Goal: Task Accomplishment & Management: Manage account settings

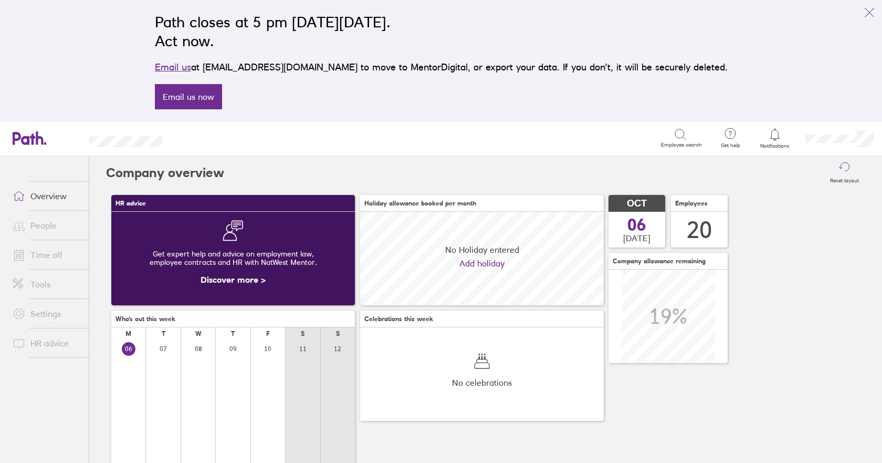
scroll to position [93, 244]
click at [55, 254] on link "Time off" at bounding box center [46, 254] width 85 height 21
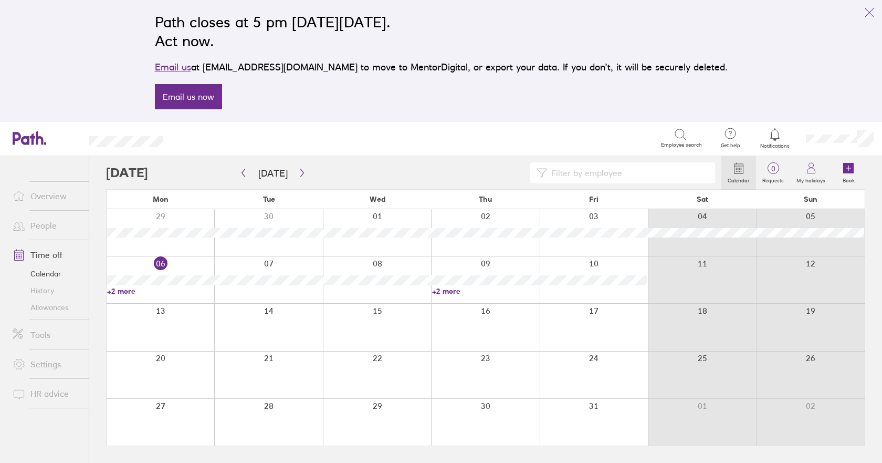
click at [449, 290] on link "+2 more" at bounding box center [485, 290] width 107 height 9
click at [852, 171] on icon at bounding box center [848, 168] width 11 height 11
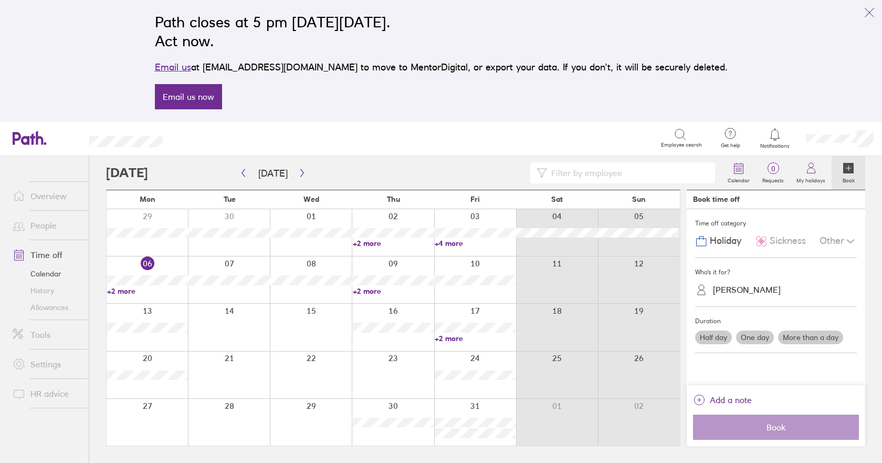
click at [723, 291] on div "[PERSON_NAME]" at bounding box center [747, 290] width 68 height 10
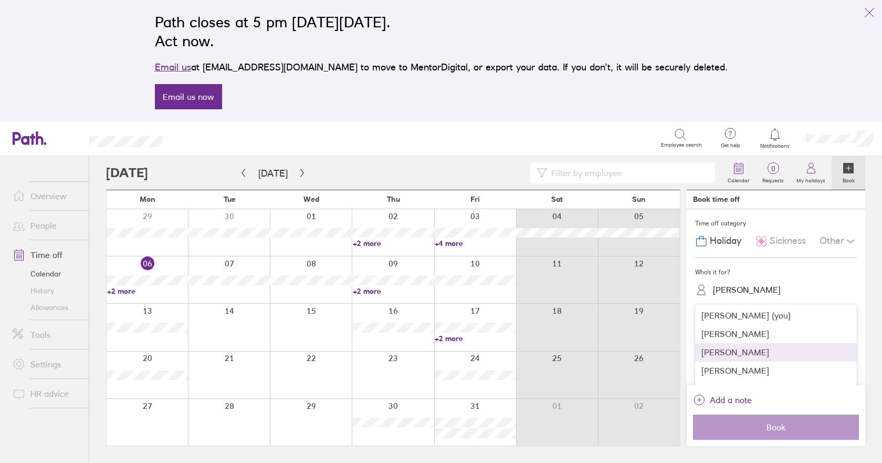
click at [721, 348] on div "[PERSON_NAME]" at bounding box center [776, 352] width 162 height 18
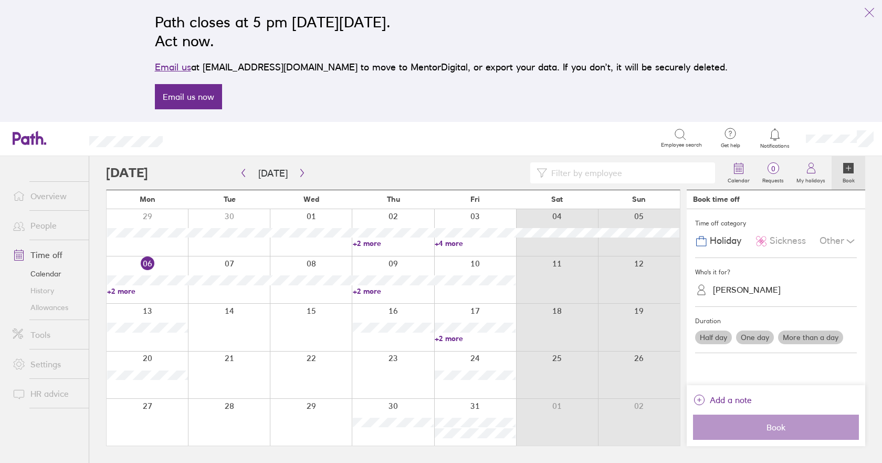
click at [224, 417] on div at bounding box center [229, 421] width 82 height 47
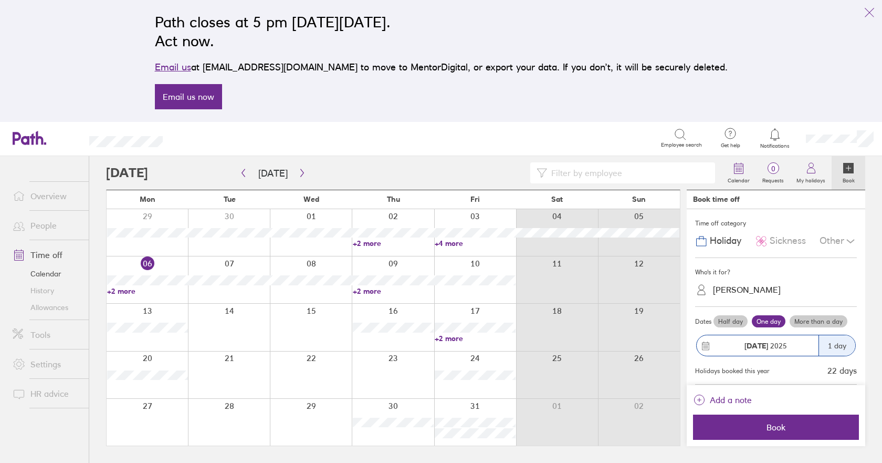
click at [726, 321] on label "Half day" at bounding box center [730, 321] width 34 height 13
click at [0, 0] on input "Half day" at bounding box center [0, 0] width 0 height 0
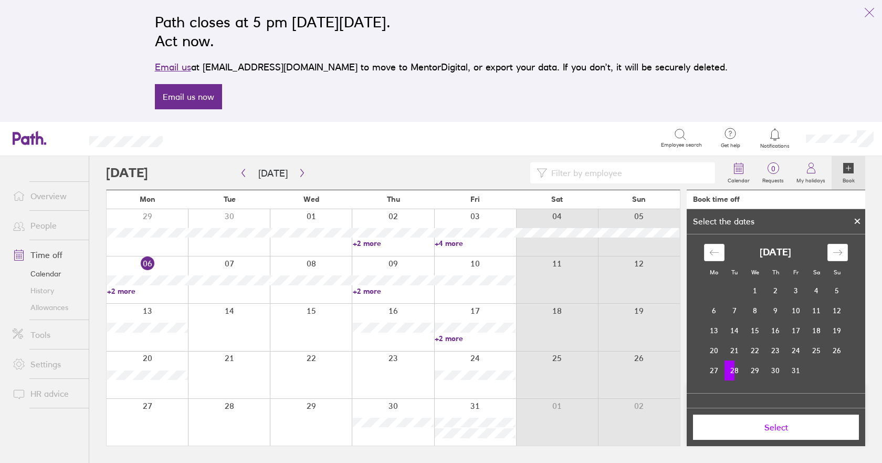
scroll to position [71, 0]
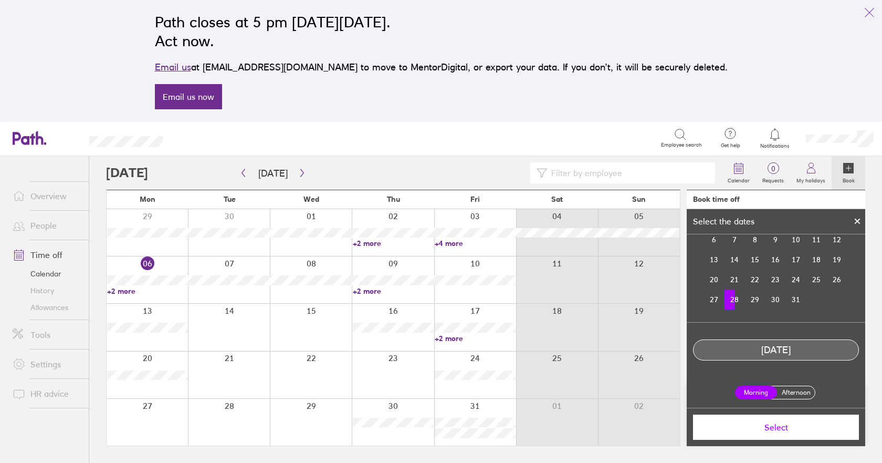
click at [797, 392] on label "Afternoon" at bounding box center [796, 392] width 42 height 13
click at [0, 0] on input "Afternoon" at bounding box center [0, 0] width 0 height 0
click at [786, 427] on span "Select" at bounding box center [775, 426] width 151 height 9
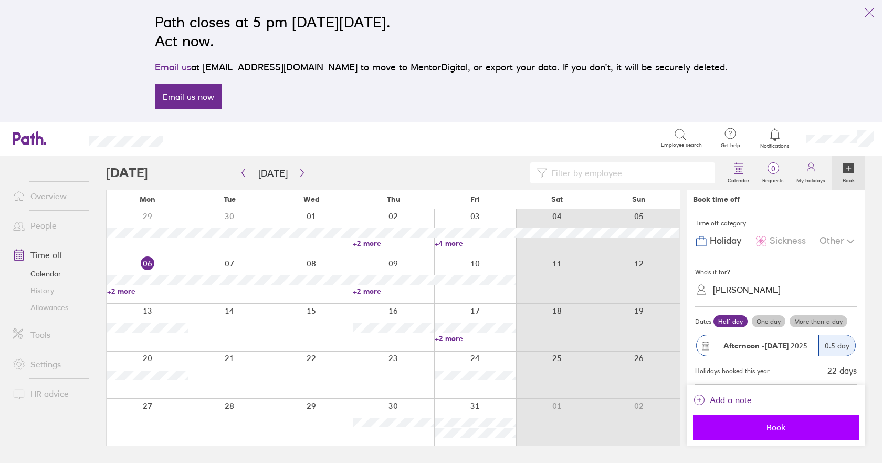
click at [767, 429] on span "Book" at bounding box center [775, 426] width 151 height 9
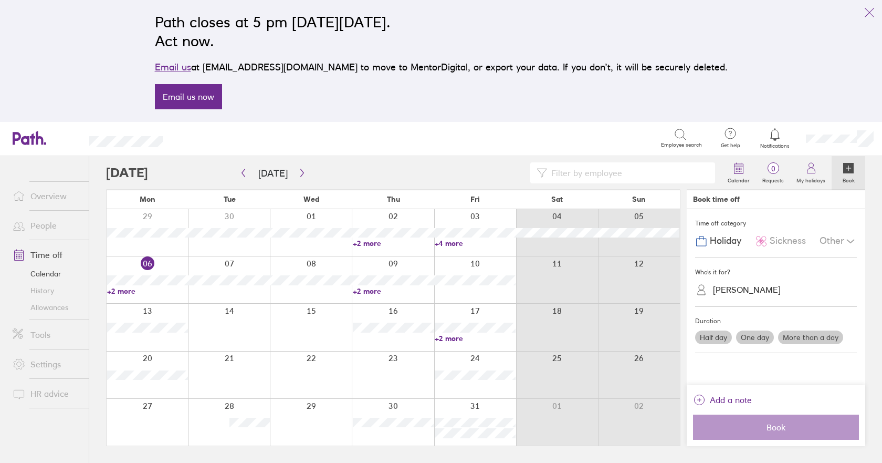
click at [713, 338] on label "Half day" at bounding box center [713, 337] width 37 height 14
click at [0, 0] on input "Half day" at bounding box center [0, 0] width 0 height 0
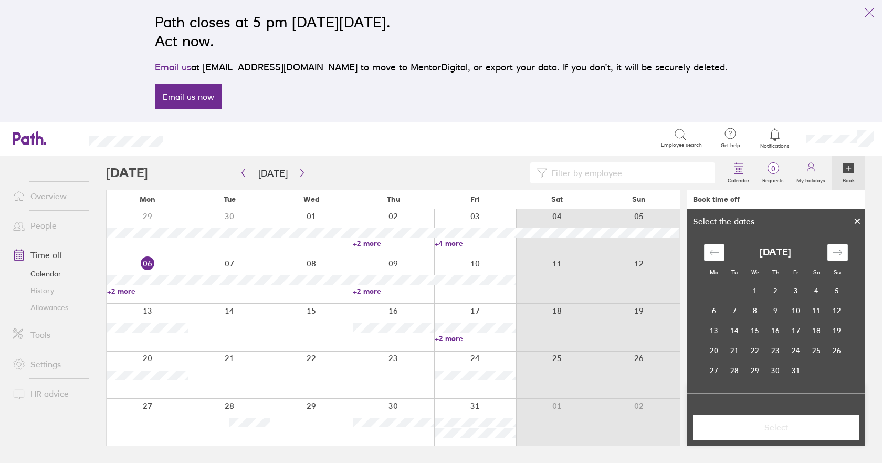
click at [312, 413] on div at bounding box center [311, 421] width 82 height 47
click at [749, 373] on td "29" at bounding box center [755, 370] width 20 height 20
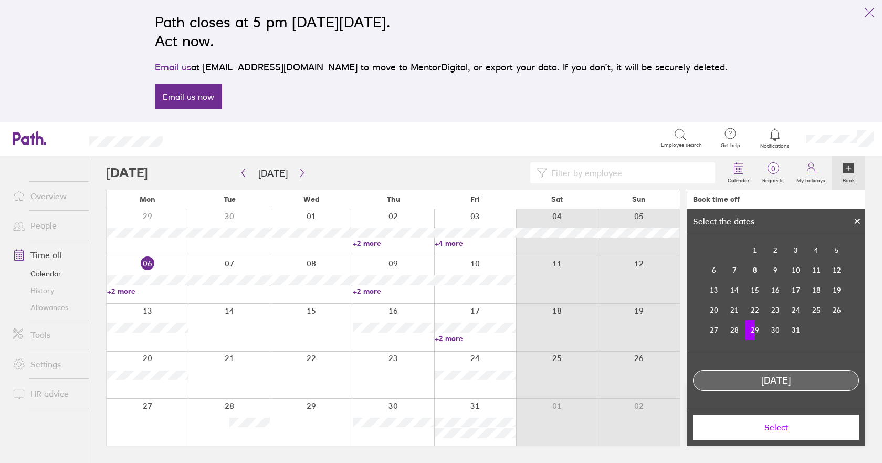
click at [802, 385] on div "[DATE]" at bounding box center [776, 380] width 165 height 11
click at [755, 331] on td "29" at bounding box center [755, 330] width 20 height 20
click at [777, 421] on button "Select" at bounding box center [776, 426] width 166 height 25
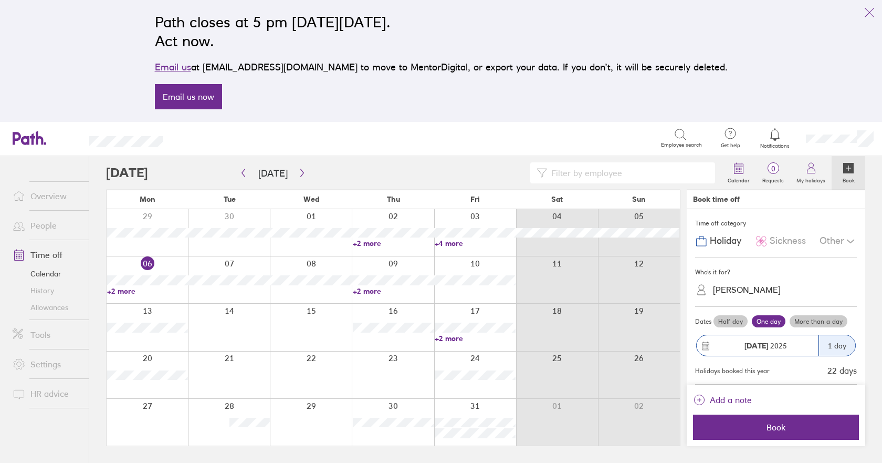
click at [737, 320] on label "Half day" at bounding box center [730, 321] width 34 height 13
click at [0, 0] on input "Half day" at bounding box center [0, 0] width 0 height 0
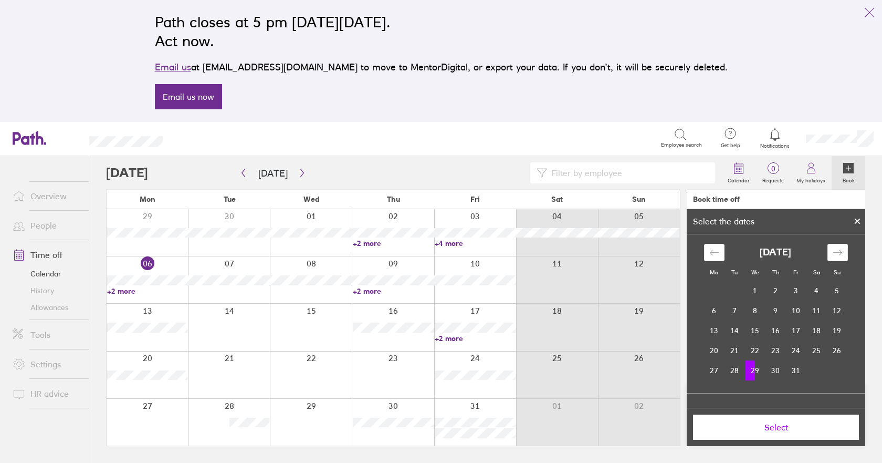
click at [755, 371] on td "29" at bounding box center [755, 370] width 20 height 20
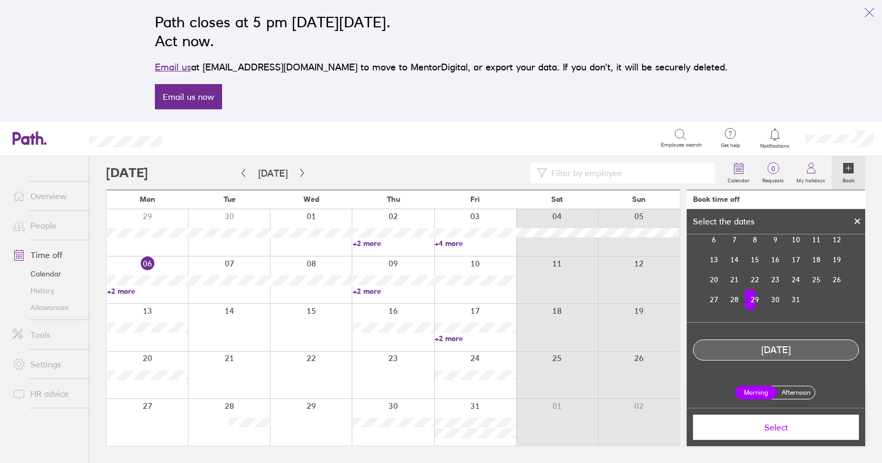
click at [782, 389] on label "Afternoon" at bounding box center [796, 392] width 42 height 13
click at [0, 0] on input "Afternoon" at bounding box center [0, 0] width 0 height 0
click at [788, 428] on span "Select" at bounding box center [775, 426] width 151 height 9
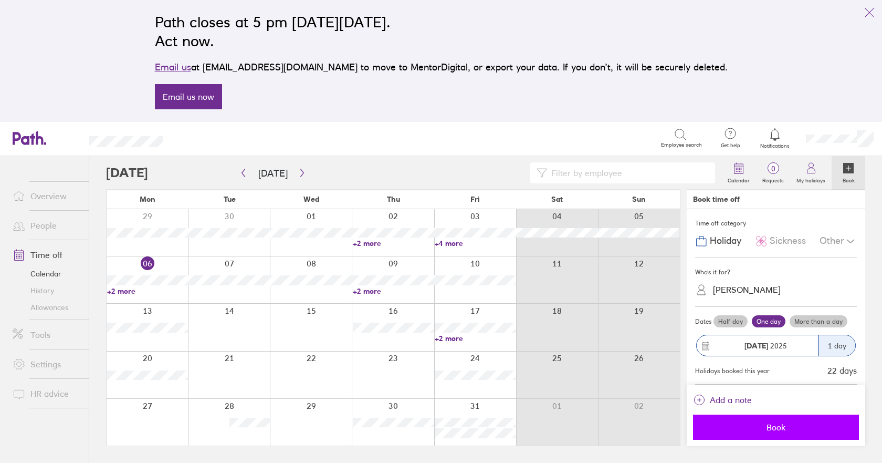
click at [779, 426] on span "Book" at bounding box center [775, 426] width 151 height 9
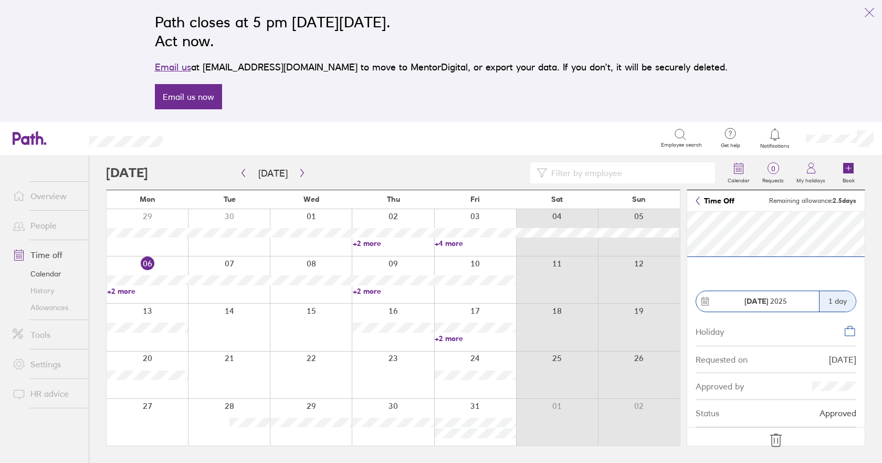
click at [777, 437] on icon at bounding box center [776, 440] width 17 height 17
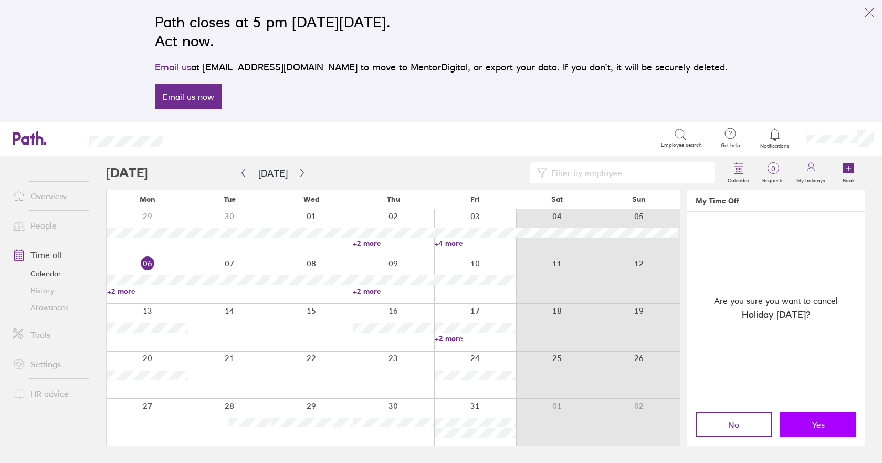
click at [816, 429] on span "Yes" at bounding box center [818, 423] width 13 height 9
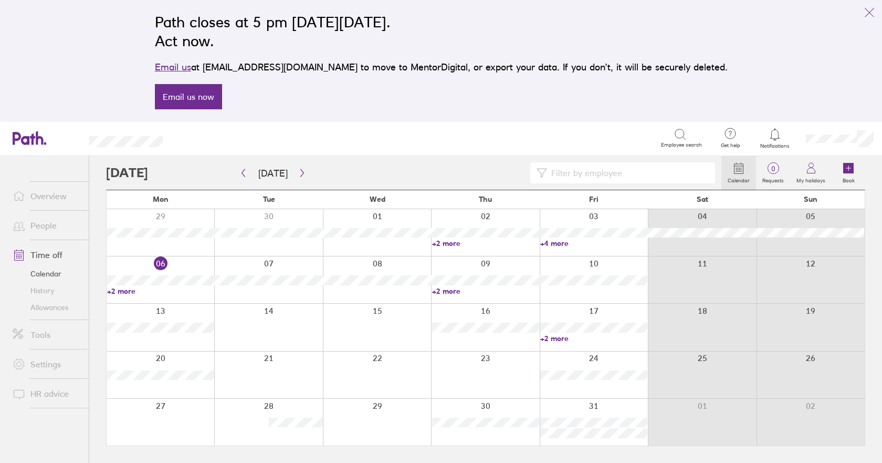
click at [392, 418] on div at bounding box center [377, 421] width 108 height 47
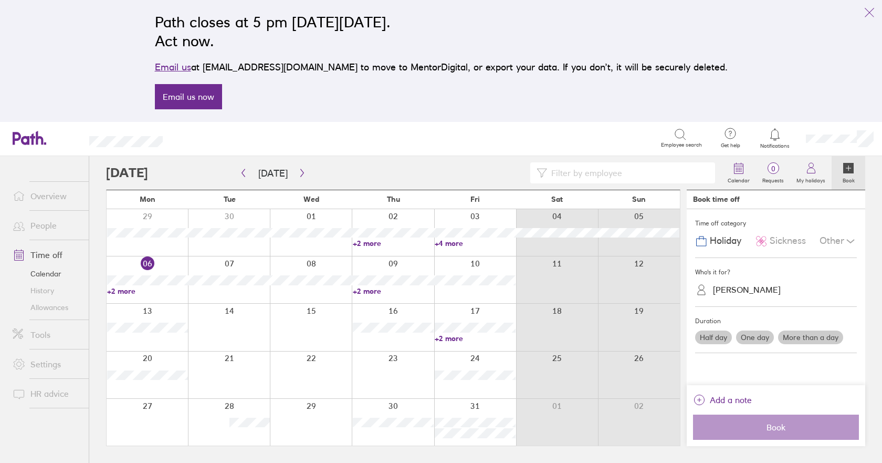
click at [738, 291] on div "[PERSON_NAME]" at bounding box center [747, 290] width 68 height 10
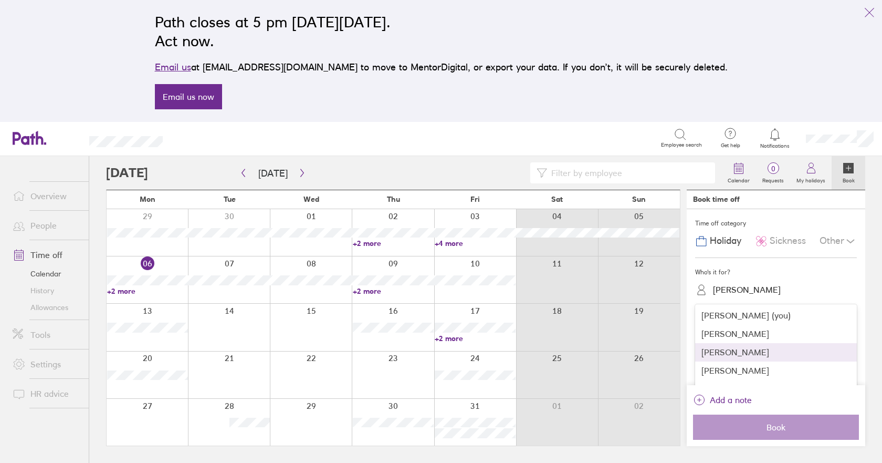
click at [732, 352] on div "[PERSON_NAME]" at bounding box center [776, 352] width 162 height 18
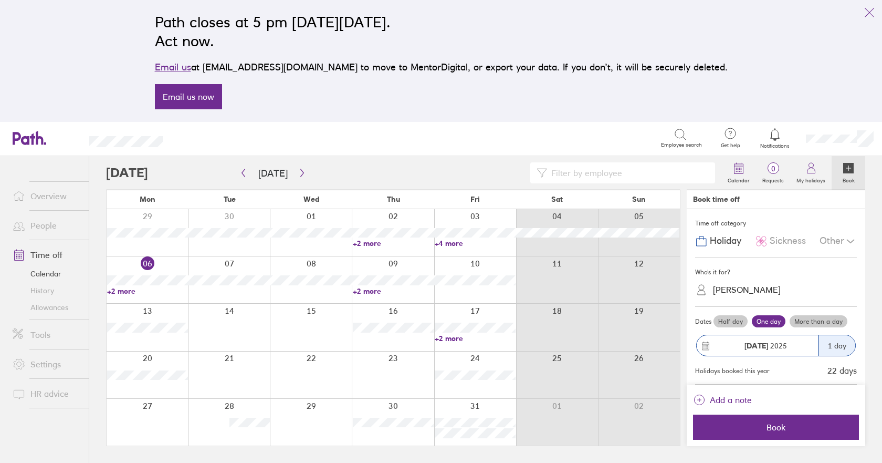
click at [729, 322] on label "Half day" at bounding box center [730, 321] width 34 height 13
click at [0, 0] on input "Half day" at bounding box center [0, 0] width 0 height 0
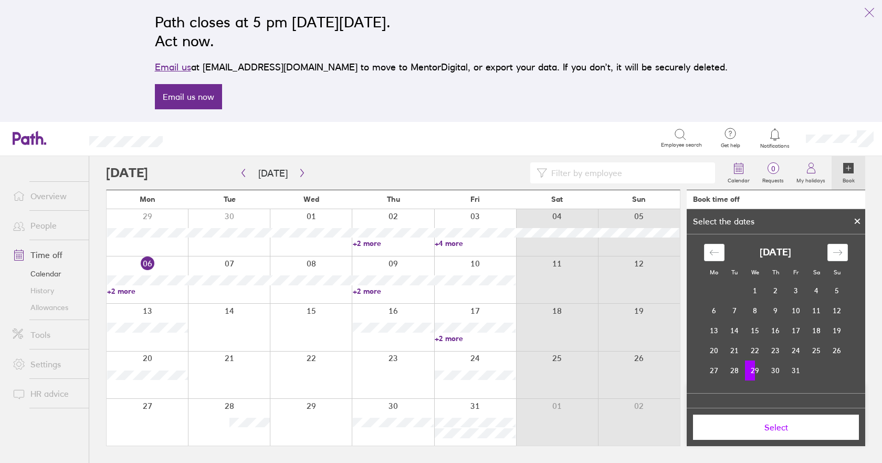
scroll to position [71, 0]
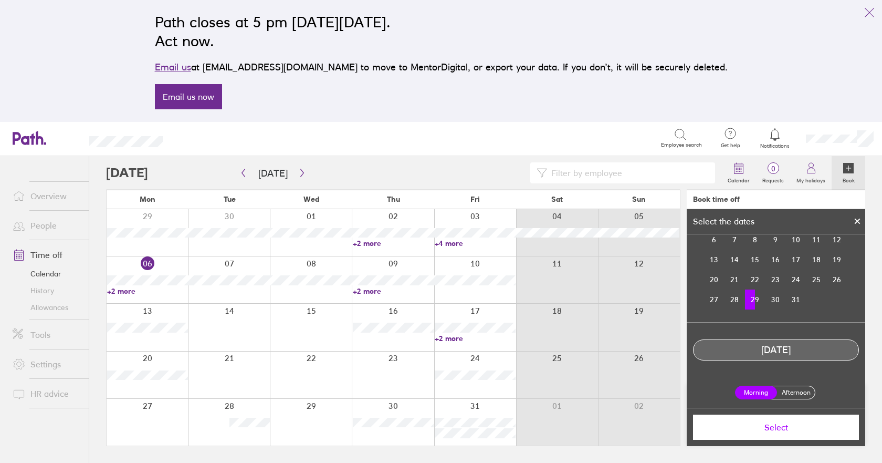
click at [803, 389] on label "Afternoon" at bounding box center [796, 392] width 42 height 13
click at [0, 0] on input "Afternoon" at bounding box center [0, 0] width 0 height 0
click at [794, 421] on button "Select" at bounding box center [776, 426] width 166 height 25
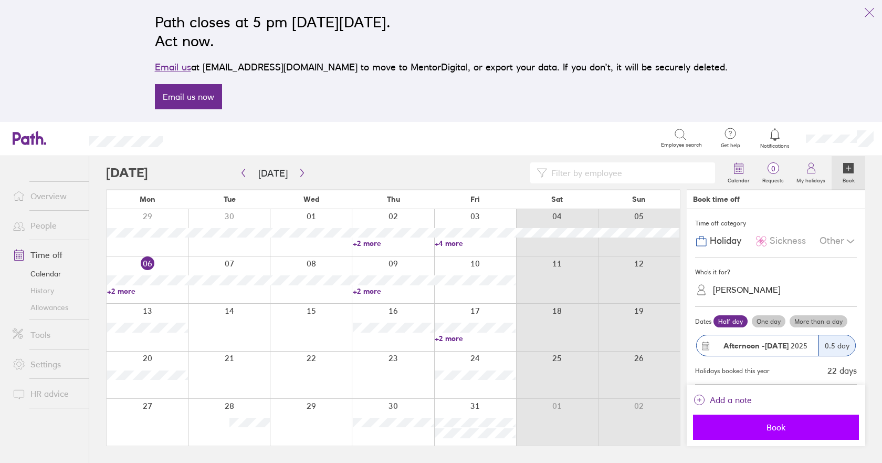
click at [790, 429] on span "Book" at bounding box center [775, 426] width 151 height 9
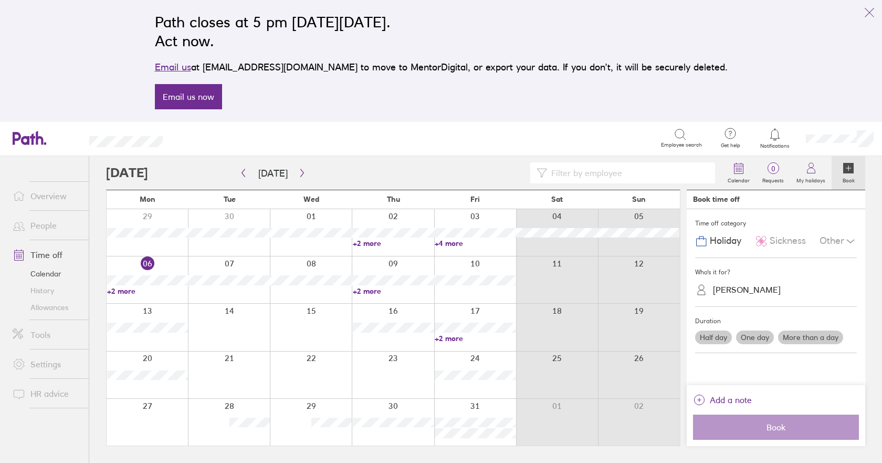
click at [406, 406] on div at bounding box center [393, 421] width 82 height 47
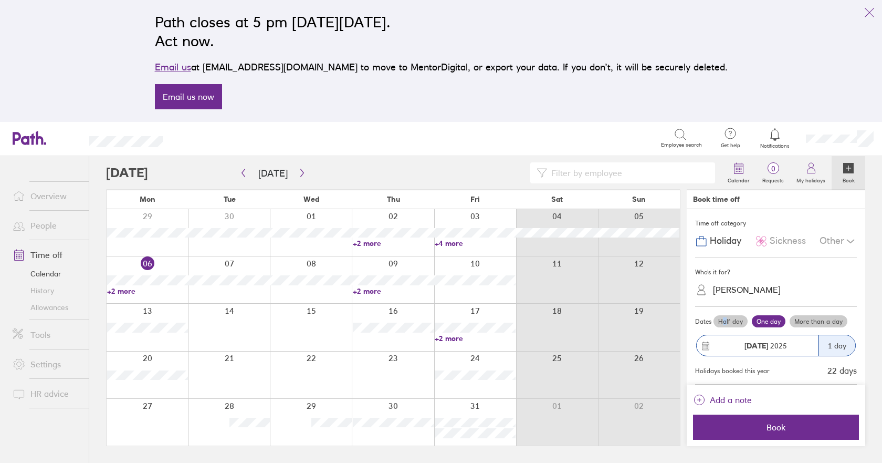
click at [725, 322] on label "Half day" at bounding box center [730, 321] width 34 height 13
click at [740, 319] on label "Half day" at bounding box center [730, 321] width 34 height 13
click at [0, 0] on input "Half day" at bounding box center [0, 0] width 0 height 0
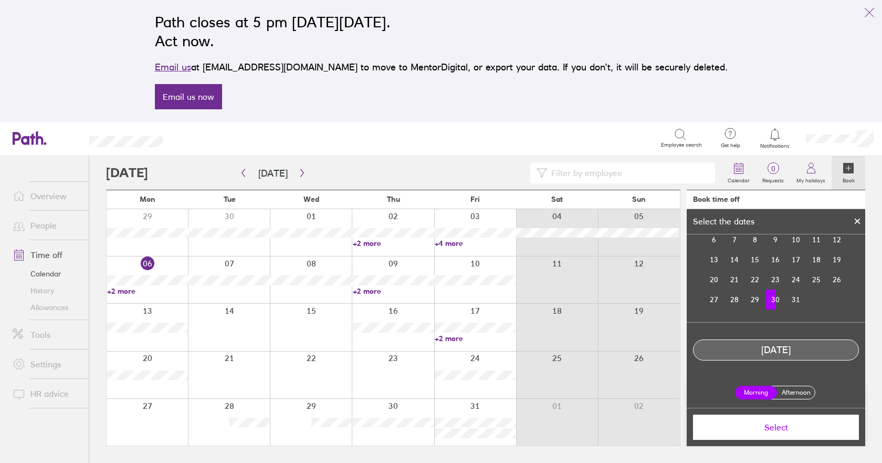
click at [796, 391] on label "Afternoon" at bounding box center [796, 392] width 42 height 13
click at [0, 0] on input "Afternoon" at bounding box center [0, 0] width 0 height 0
click at [781, 423] on span "Select" at bounding box center [775, 426] width 151 height 9
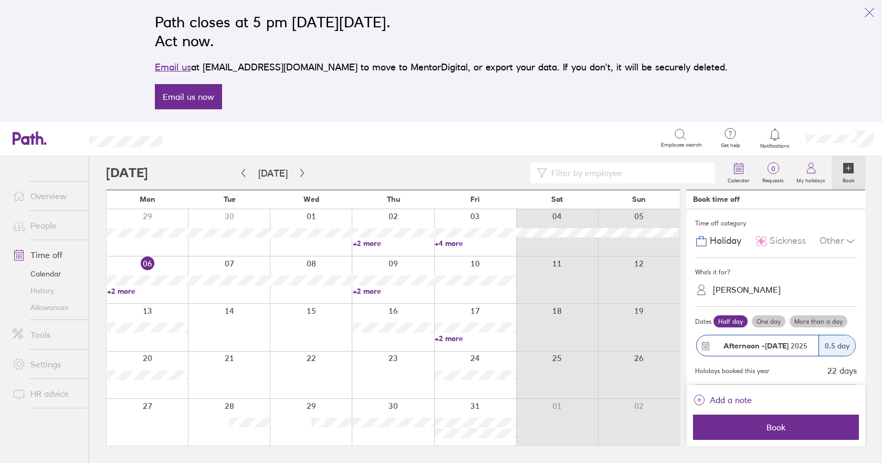
click at [781, 423] on span "Book" at bounding box center [775, 426] width 151 height 9
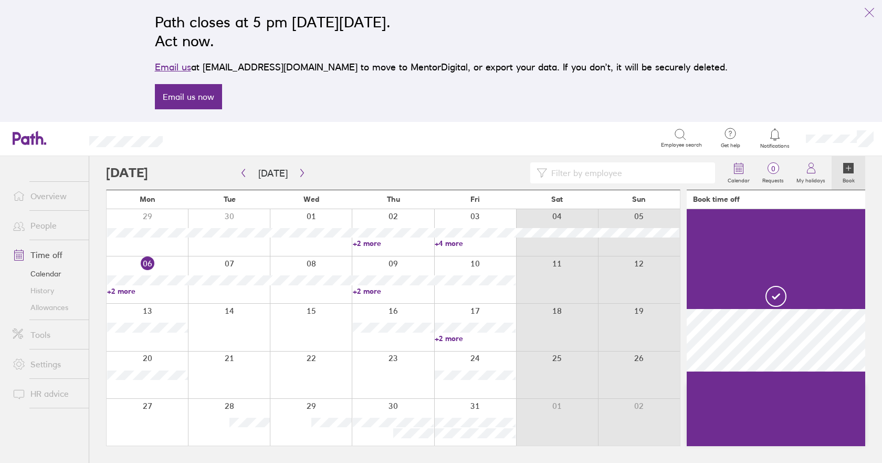
click at [459, 402] on div at bounding box center [475, 421] width 82 height 47
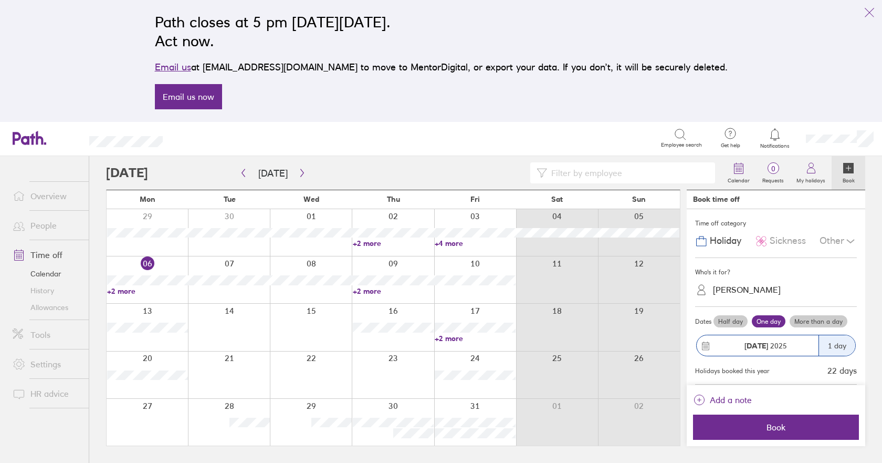
click at [723, 322] on label "Half day" at bounding box center [730, 321] width 34 height 13
click at [0, 0] on input "Half day" at bounding box center [0, 0] width 0 height 0
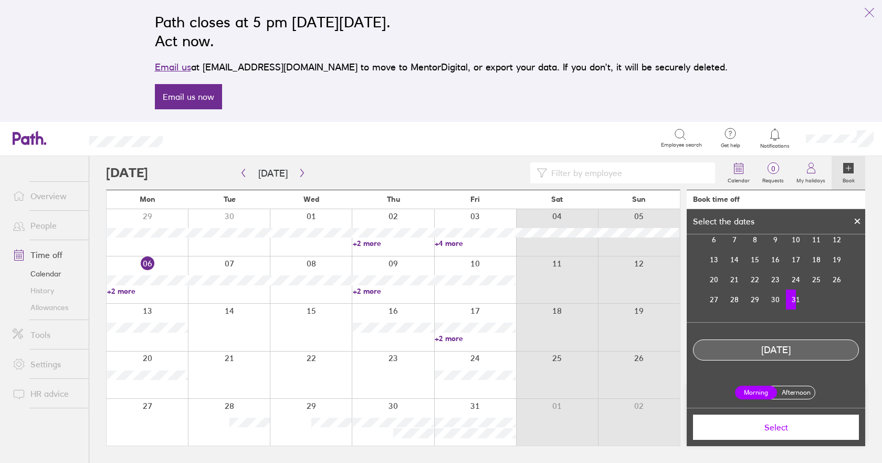
click at [804, 388] on label "Afternoon" at bounding box center [796, 392] width 42 height 13
click at [0, 0] on input "Afternoon" at bounding box center [0, 0] width 0 height 0
click at [792, 424] on span "Select" at bounding box center [775, 426] width 151 height 9
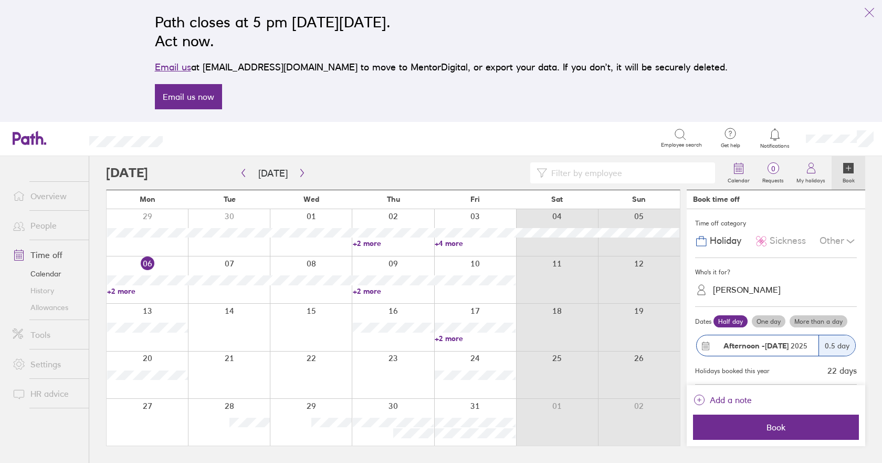
click at [792, 424] on span "Book" at bounding box center [775, 426] width 151 height 9
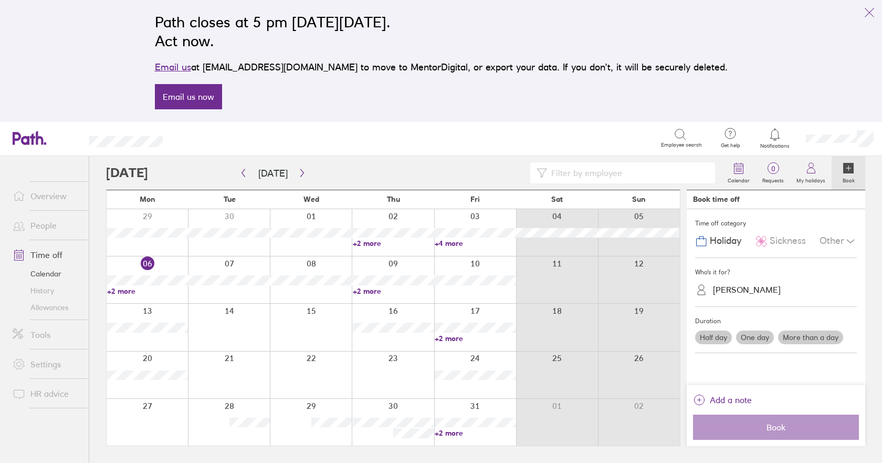
click at [450, 337] on link "+2 more" at bounding box center [475, 337] width 81 height 9
click at [298, 176] on icon "button" at bounding box center [302, 173] width 8 height 8
click at [457, 243] on link "+2 more" at bounding box center [475, 242] width 81 height 9
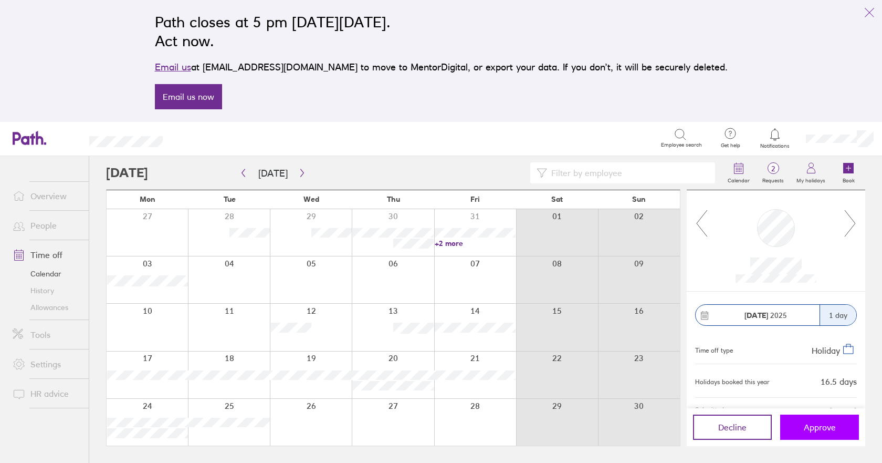
click at [819, 432] on span "Approve" at bounding box center [820, 426] width 32 height 9
click at [812, 426] on span "Approve" at bounding box center [820, 426] width 32 height 9
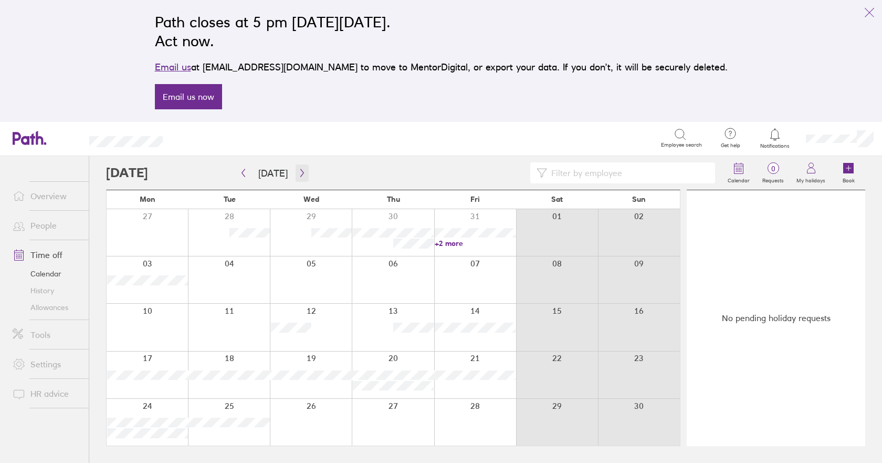
click at [298, 169] on icon "button" at bounding box center [302, 173] width 8 height 8
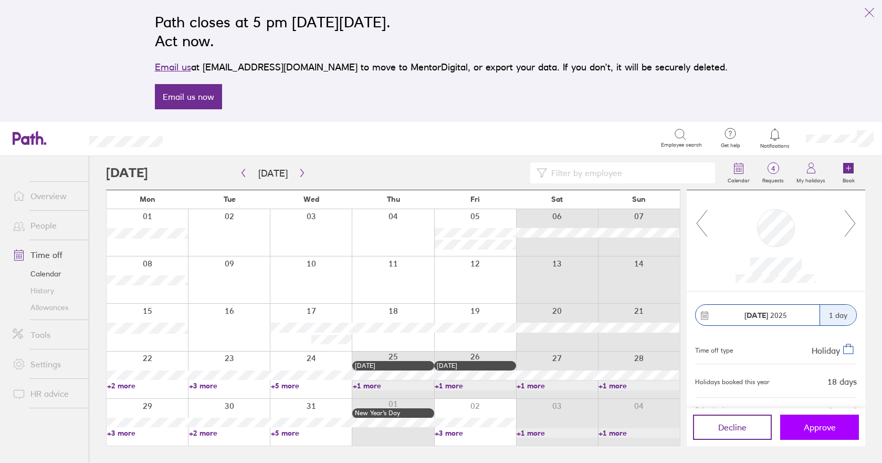
click at [822, 429] on span "Approve" at bounding box center [820, 426] width 32 height 9
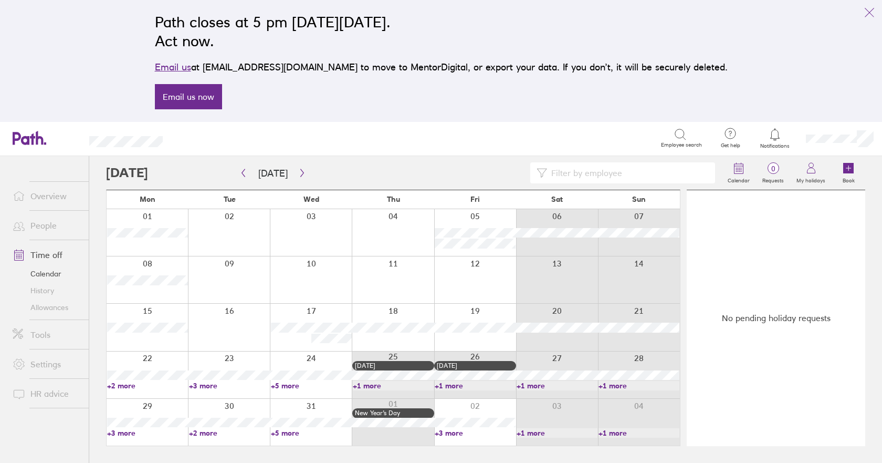
click at [38, 304] on link "Allowances" at bounding box center [46, 307] width 85 height 17
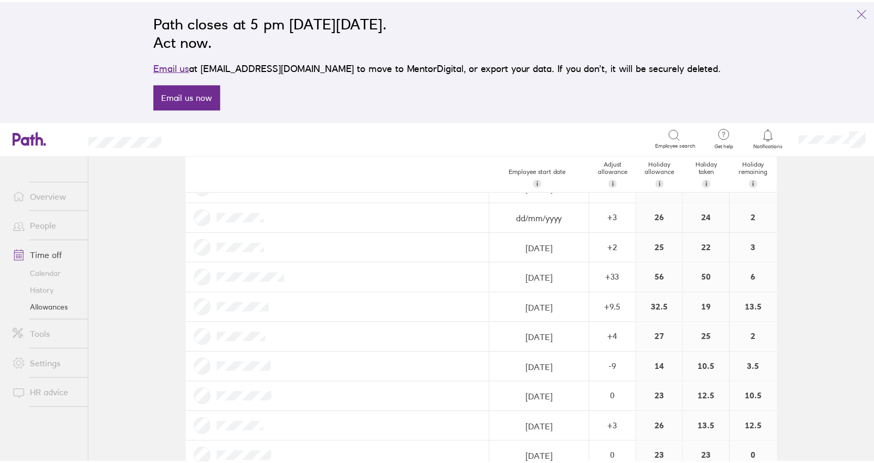
scroll to position [263, 0]
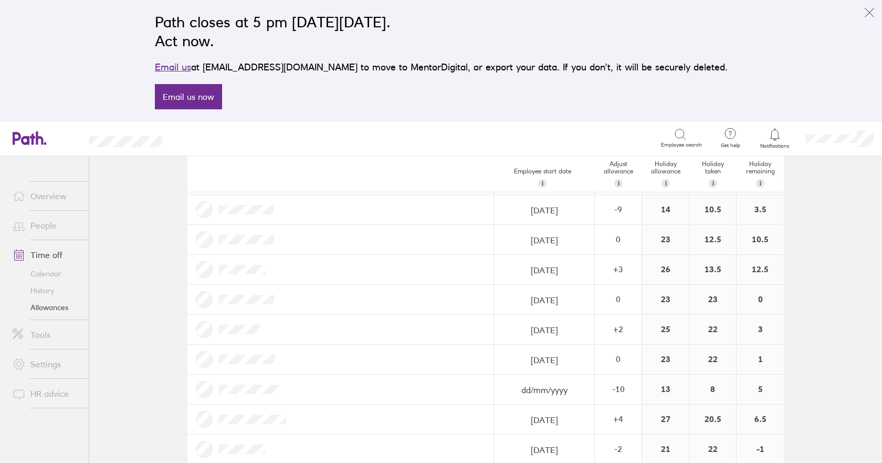
click at [54, 274] on link "Calendar" at bounding box center [46, 273] width 85 height 17
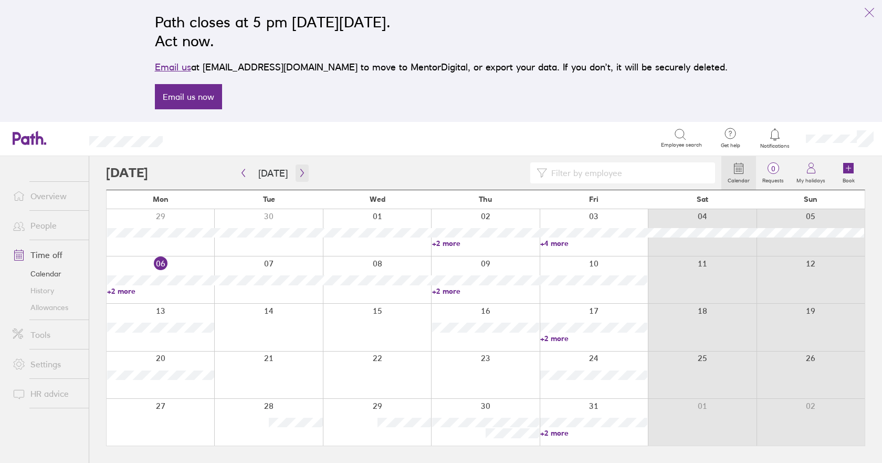
click at [301, 177] on button "button" at bounding box center [302, 172] width 13 height 17
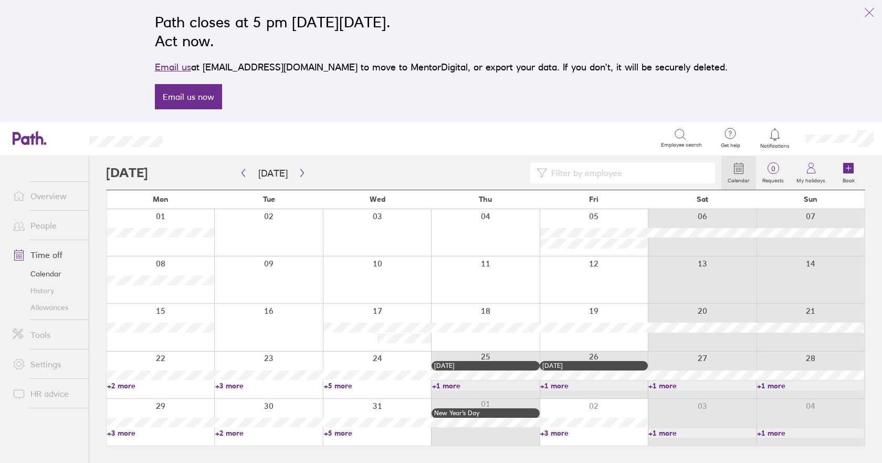
click at [238, 385] on link "+3 more" at bounding box center [268, 385] width 107 height 9
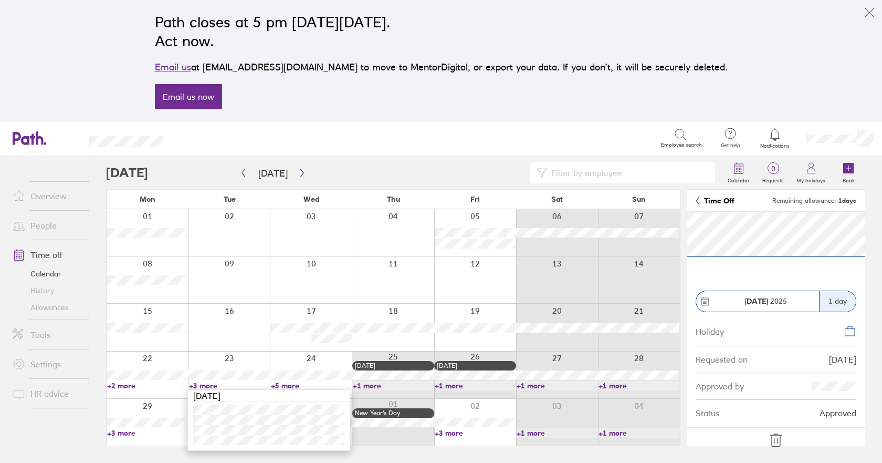
click at [776, 439] on icon at bounding box center [776, 440] width 17 height 17
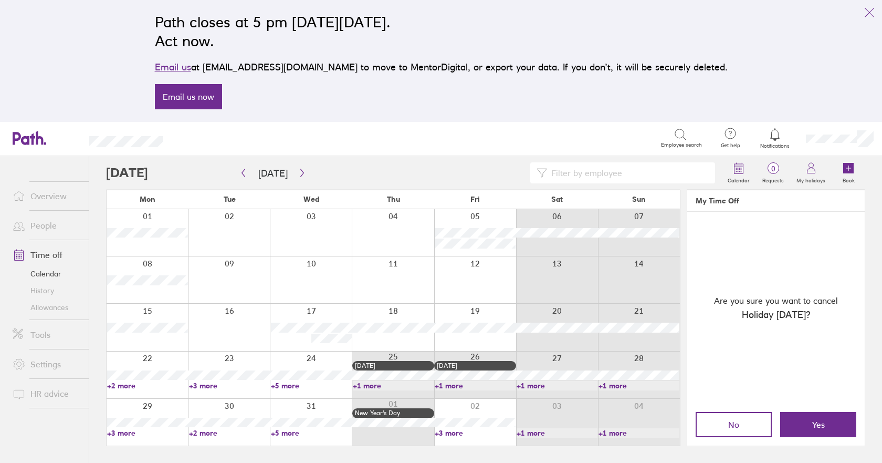
click at [816, 424] on span "Yes" at bounding box center [818, 423] width 13 height 9
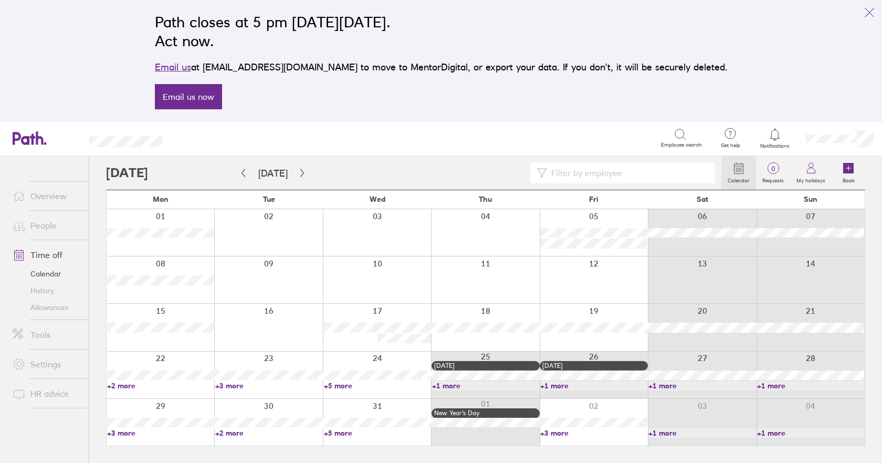
click at [330, 431] on link "+5 more" at bounding box center [377, 432] width 107 height 9
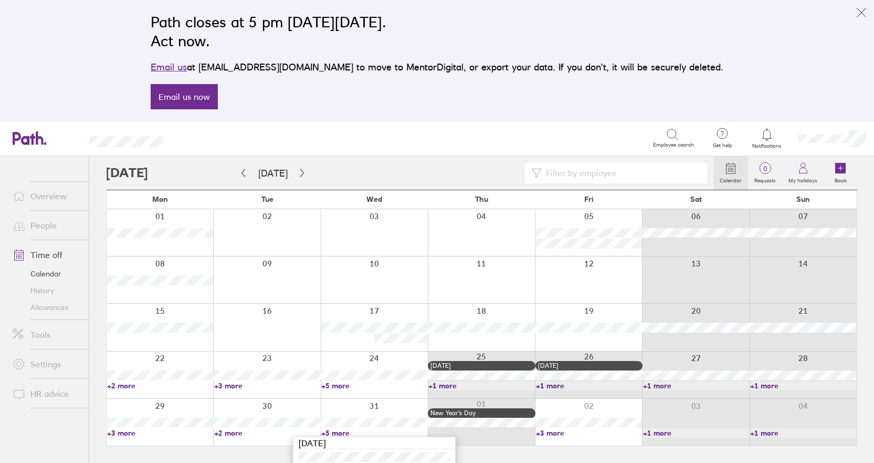
scroll to position [56, 0]
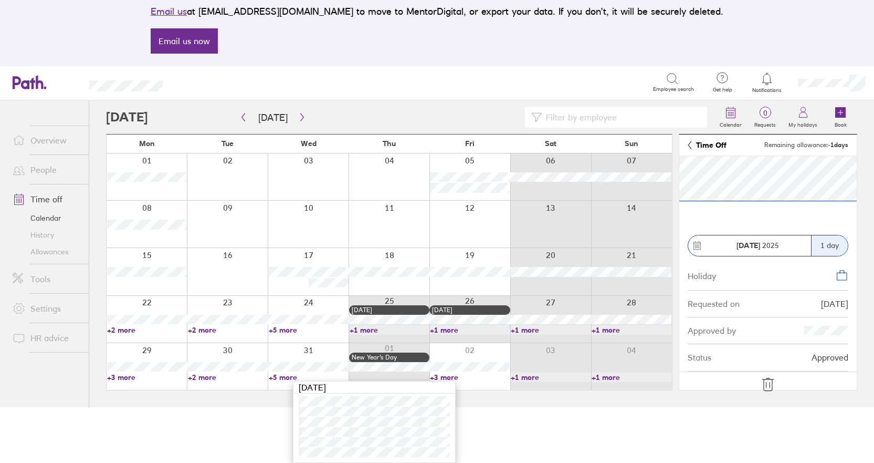
click at [770, 385] on icon at bounding box center [767, 384] width 11 height 13
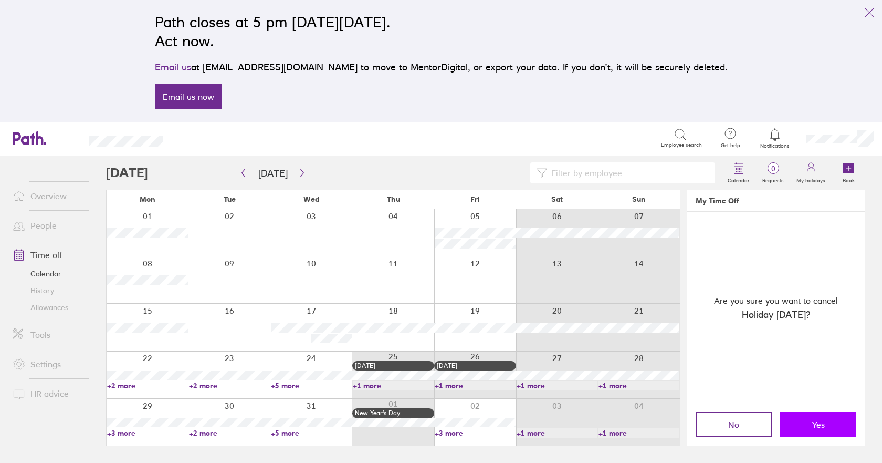
click at [799, 422] on button "Yes" at bounding box center [818, 424] width 76 height 25
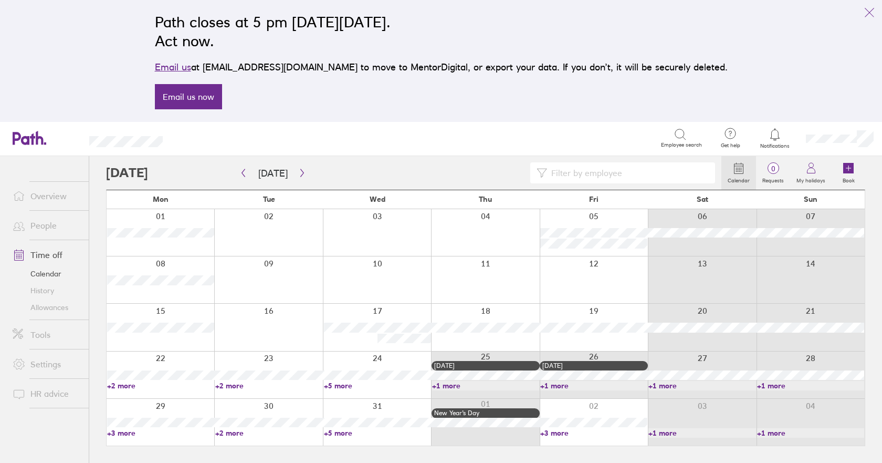
click at [268, 387] on link "+2 more" at bounding box center [268, 385] width 107 height 9
click at [854, 172] on icon at bounding box center [848, 168] width 11 height 11
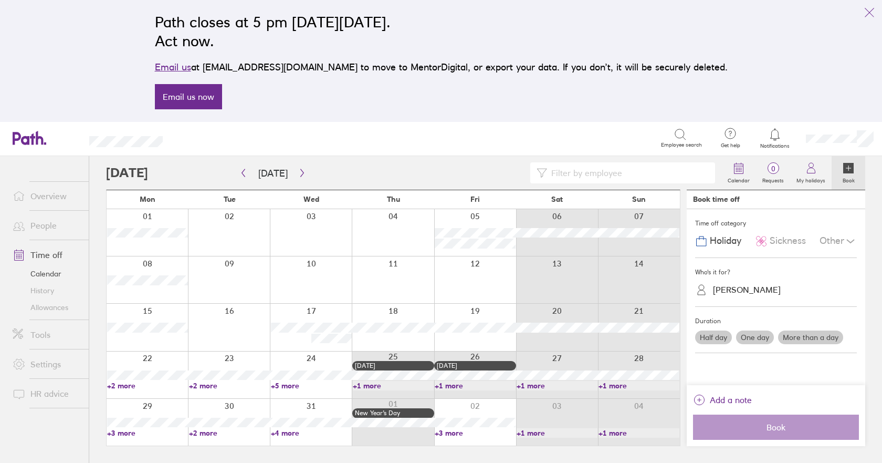
click at [744, 290] on div "[PERSON_NAME]" at bounding box center [747, 290] width 68 height 10
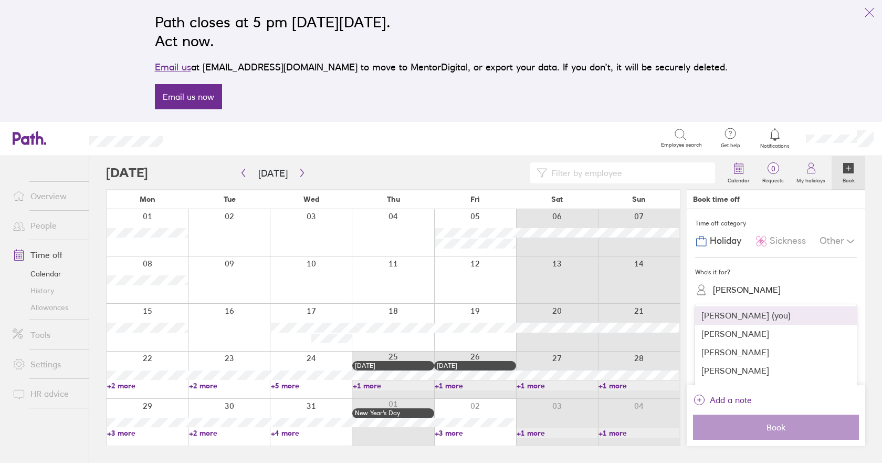
scroll to position [216, 0]
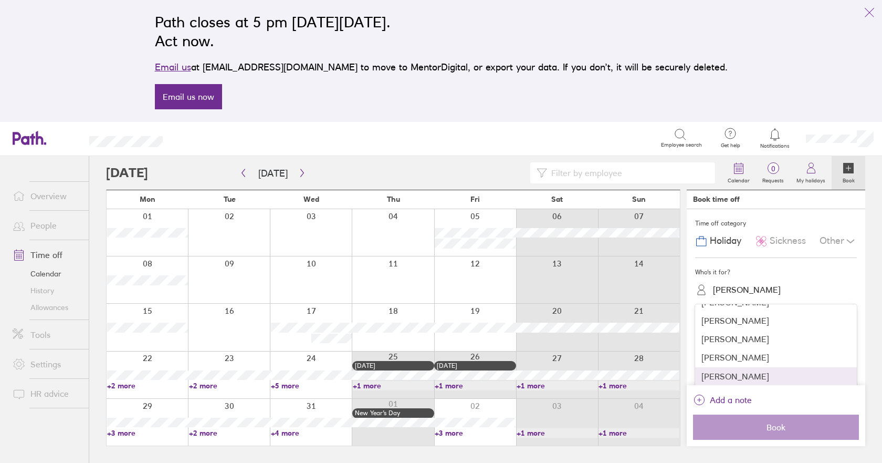
click at [734, 383] on div "[PERSON_NAME]" at bounding box center [776, 376] width 162 height 18
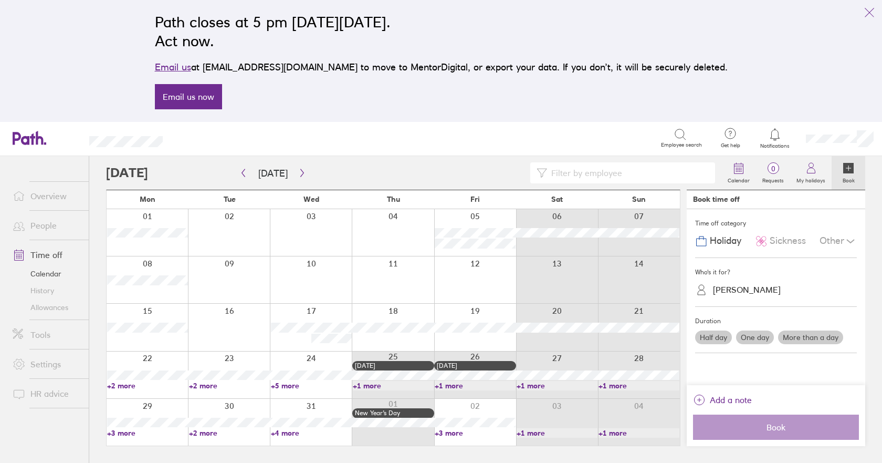
click at [710, 336] on label "Half day" at bounding box center [713, 337] width 37 height 14
click at [0, 0] on input "Half day" at bounding box center [0, 0] width 0 height 0
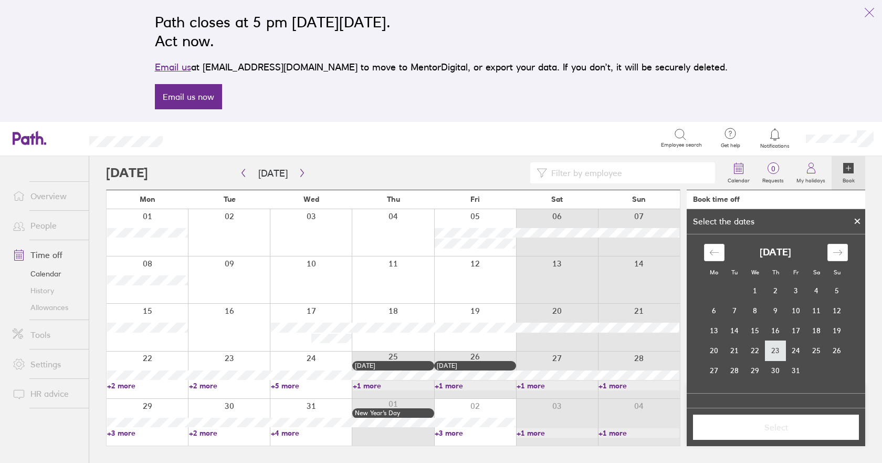
click at [782, 348] on td "23" at bounding box center [775, 350] width 20 height 20
click at [839, 250] on div "Move forward to switch to the next month." at bounding box center [837, 252] width 20 height 17
click at [736, 350] on td "23" at bounding box center [735, 350] width 20 height 20
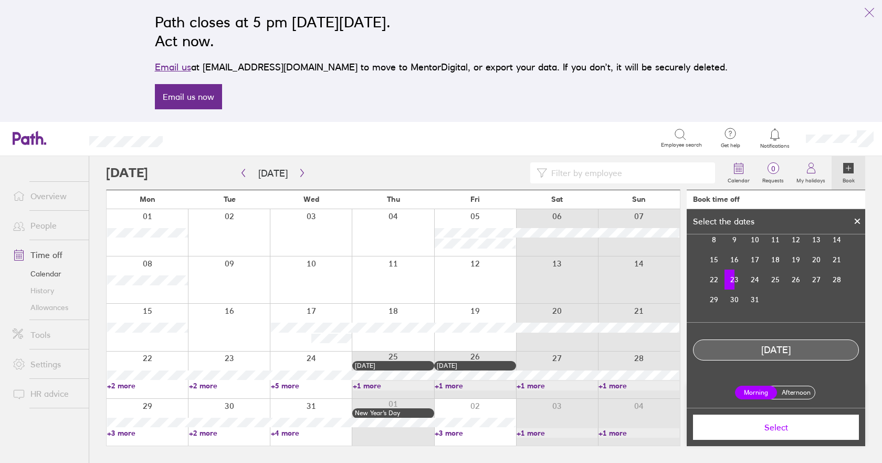
click at [790, 393] on label "Afternoon" at bounding box center [796, 392] width 42 height 13
click at [0, 0] on input "Afternoon" at bounding box center [0, 0] width 0 height 0
click at [780, 428] on span "Select" at bounding box center [775, 426] width 151 height 9
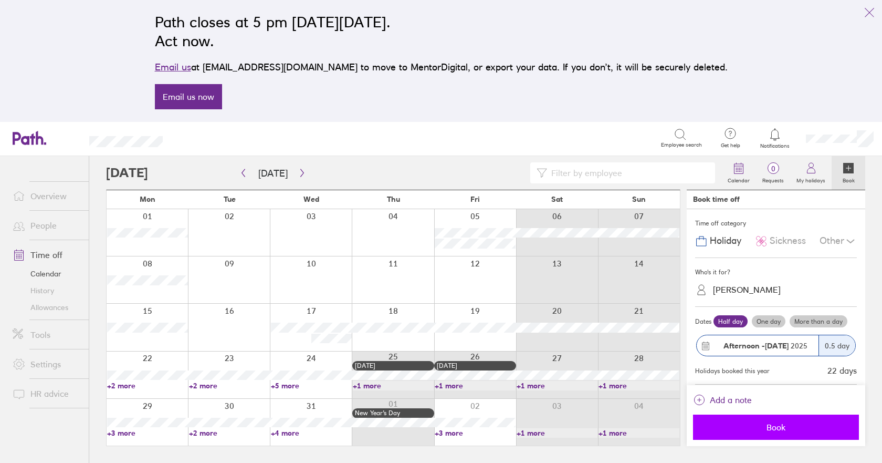
click at [779, 428] on span "Book" at bounding box center [775, 426] width 151 height 9
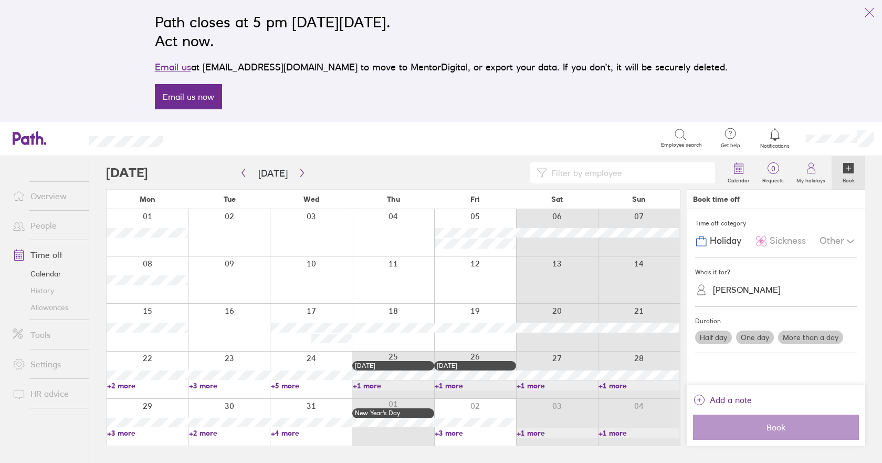
click at [327, 429] on link "+4 more" at bounding box center [311, 432] width 81 height 9
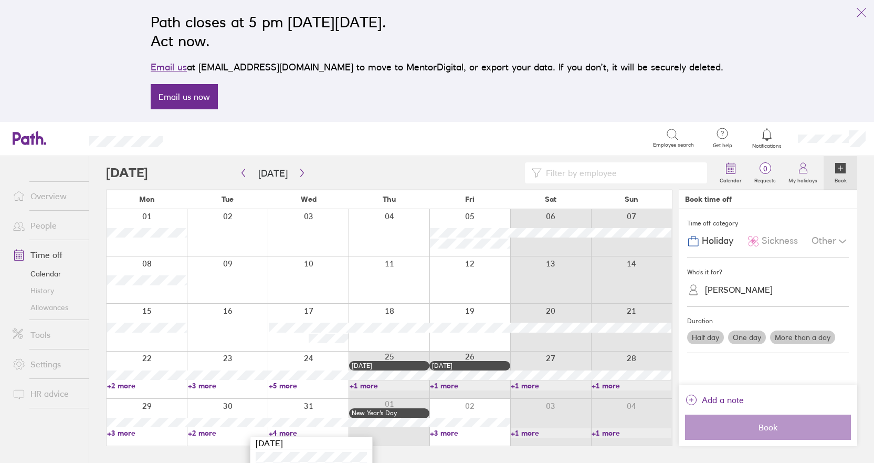
click at [706, 335] on label "Half day" at bounding box center [705, 337] width 37 height 14
click at [0, 0] on input "Half day" at bounding box center [0, 0] width 0 height 0
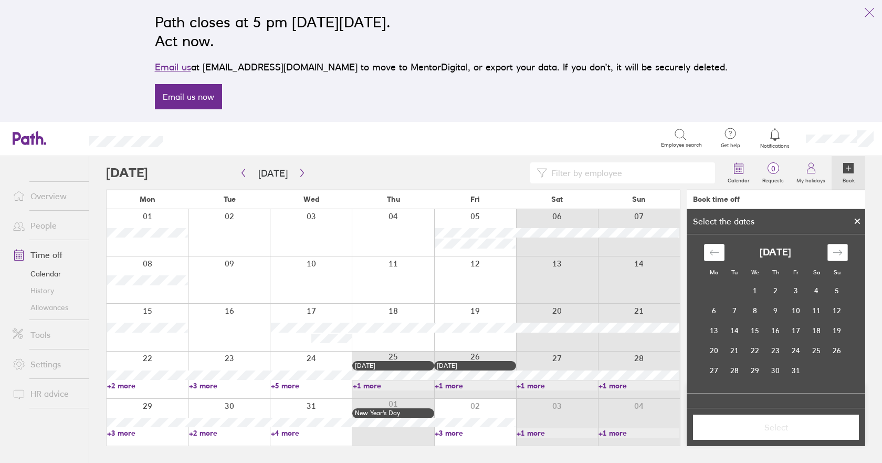
click at [842, 254] on icon "Move forward to switch to the next month." at bounding box center [838, 252] width 10 height 10
click at [753, 371] on td "31" at bounding box center [755, 370] width 20 height 20
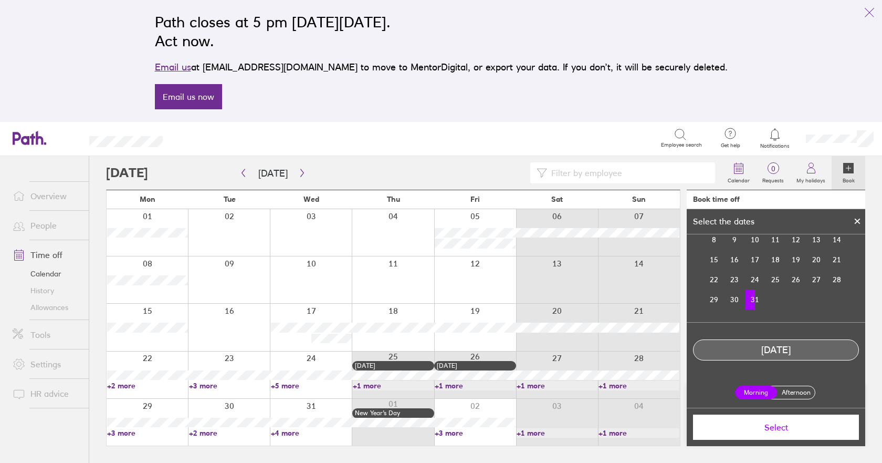
click at [796, 392] on label "Afternoon" at bounding box center [796, 392] width 42 height 13
click at [0, 0] on input "Afternoon" at bounding box center [0, 0] width 0 height 0
click at [784, 425] on span "Select" at bounding box center [775, 426] width 151 height 9
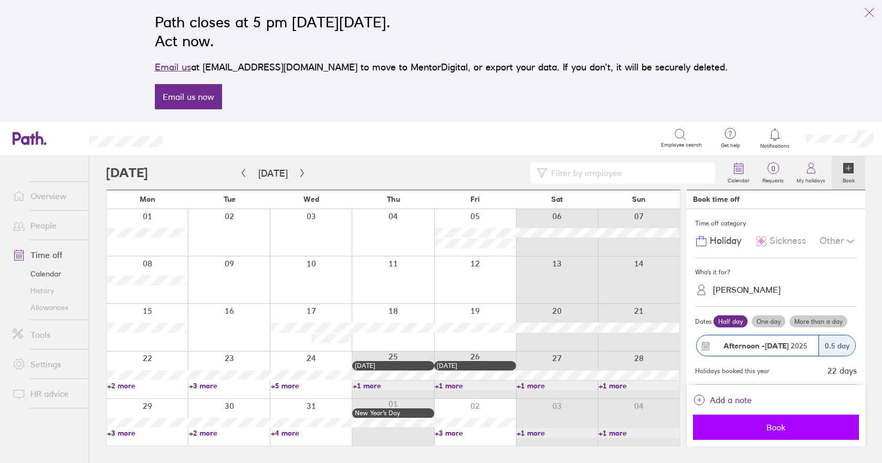
click at [784, 429] on span "Book" at bounding box center [775, 426] width 151 height 9
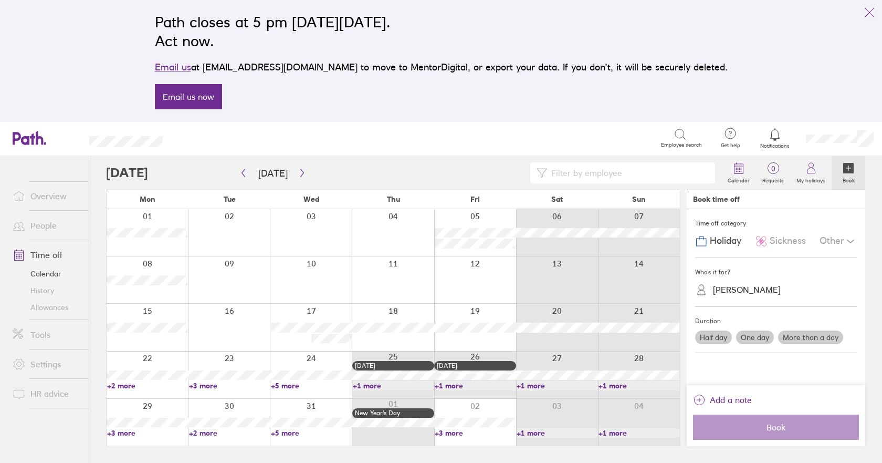
click at [37, 308] on link "Allowances" at bounding box center [46, 307] width 85 height 17
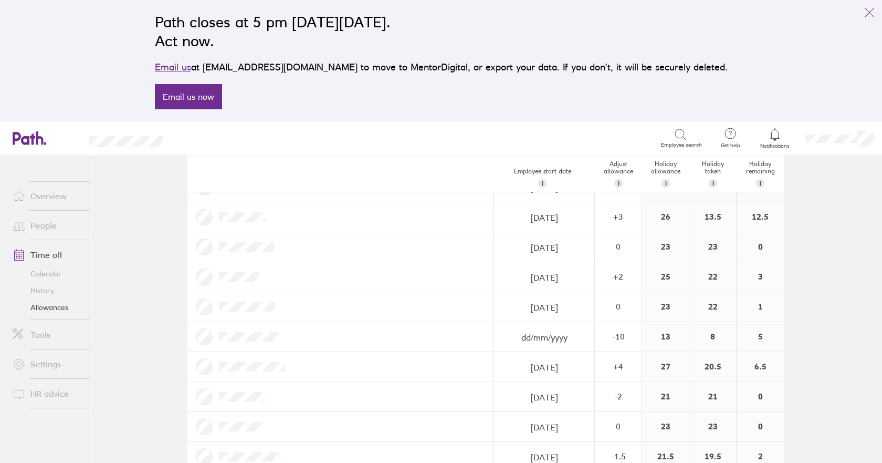
scroll to position [368, 0]
